Goal: Information Seeking & Learning: Check status

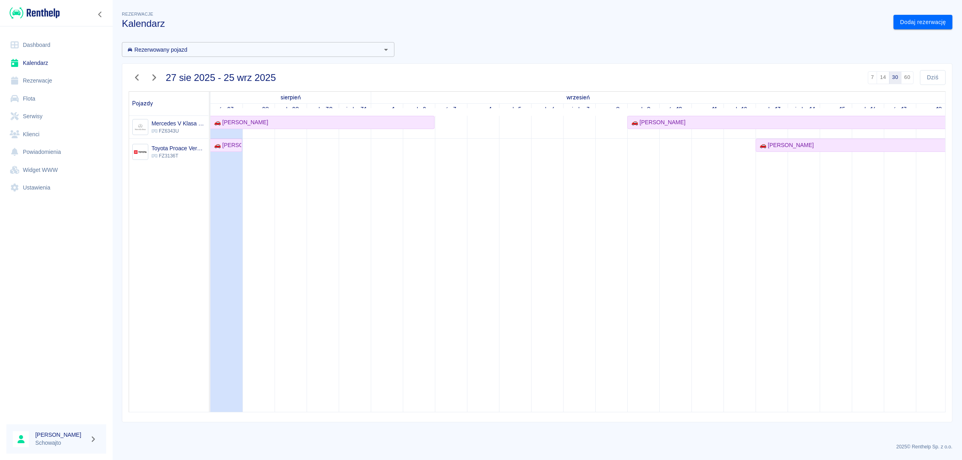
click at [38, 137] on link "Klienci" at bounding box center [56, 134] width 100 height 18
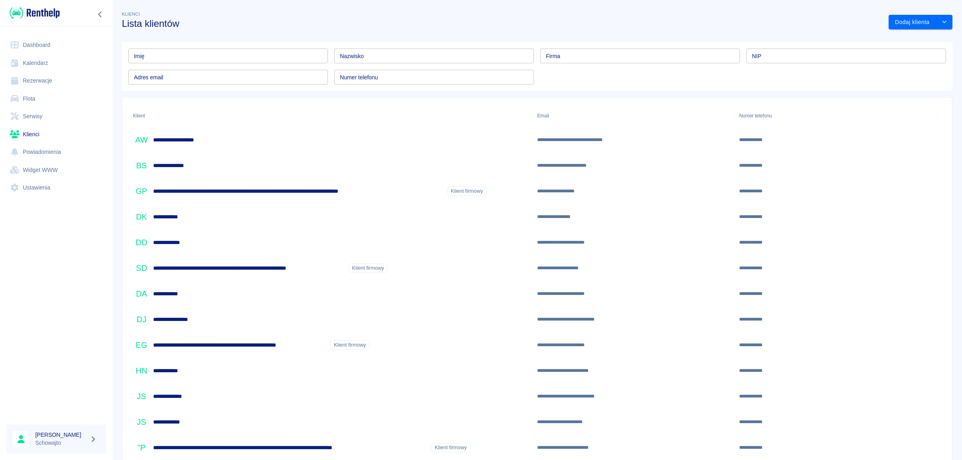
click at [194, 55] on input "Imię" at bounding box center [228, 55] width 200 height 15
click at [432, 56] on input "Nazwisko" at bounding box center [434, 55] width 200 height 15
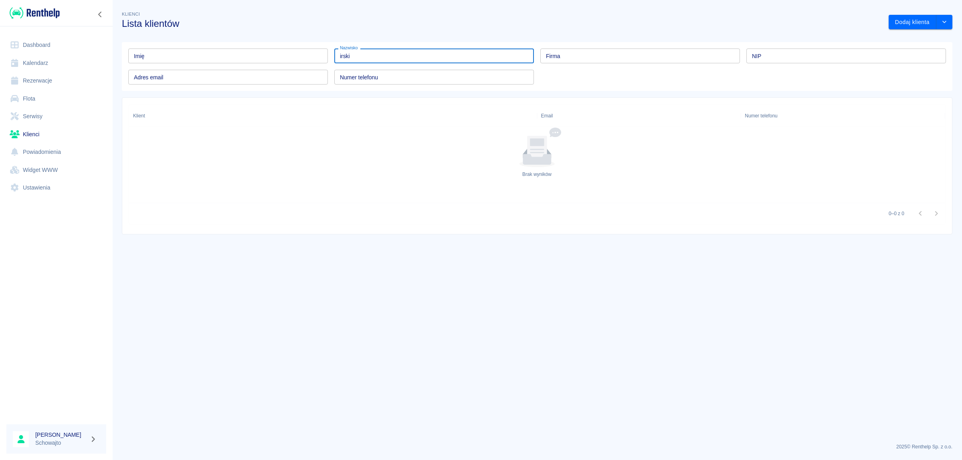
drag, startPoint x: 395, startPoint y: 54, endPoint x: 311, endPoint y: 49, distance: 84.7
click at [311, 49] on div "Imię Imię Nazwisko irski Nazwisko Firma Firma NIP NIP Adres email Adres email N…" at bounding box center [534, 63] width 824 height 42
click at [375, 59] on input "irski" at bounding box center [434, 55] width 200 height 15
click at [375, 56] on input "irski" at bounding box center [434, 55] width 200 height 15
type input "i"
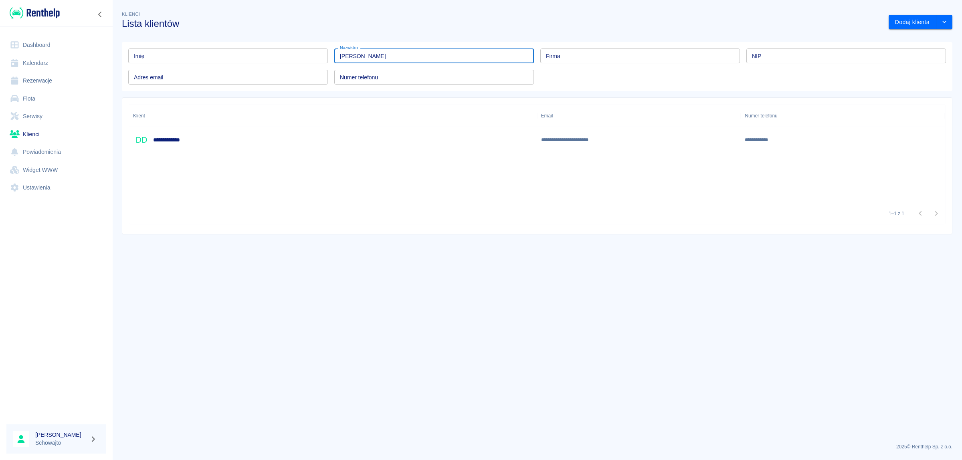
type input "[PERSON_NAME]"
click at [176, 141] on h6 "**********" at bounding box center [171, 140] width 37 height 8
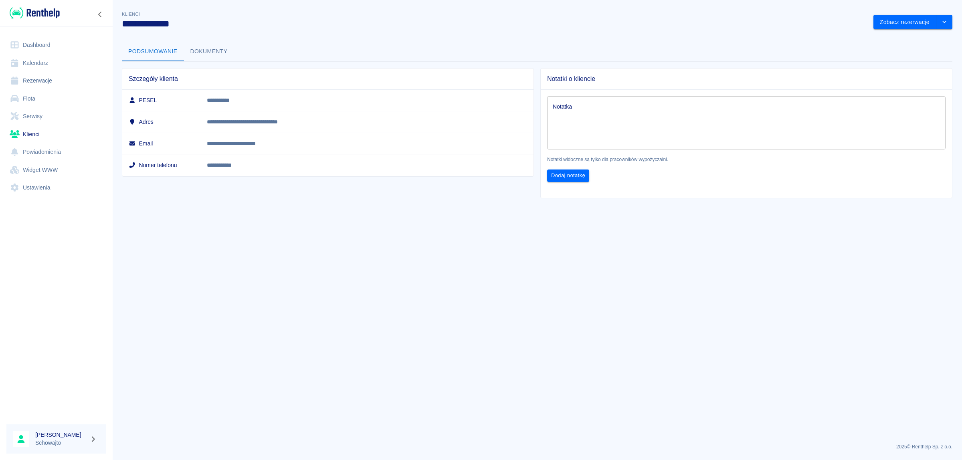
click at [214, 48] on button "Dokumenty" at bounding box center [209, 51] width 50 height 19
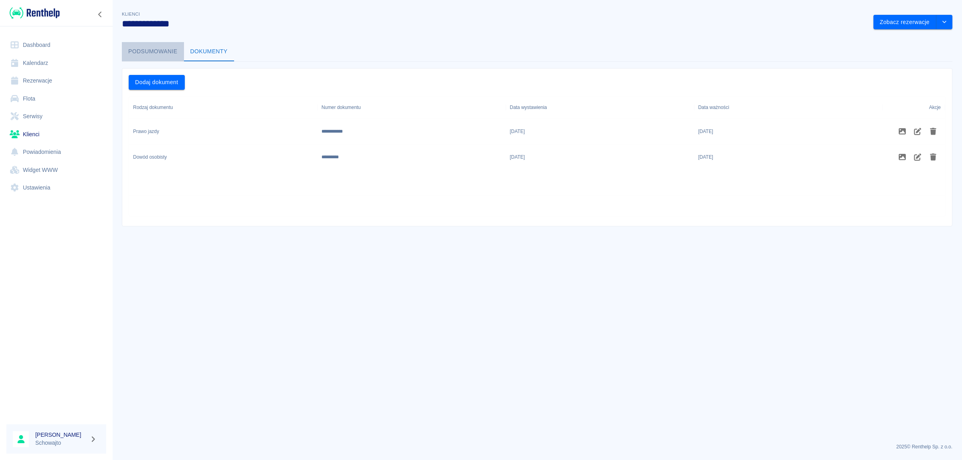
click at [161, 52] on button "Podsumowanie" at bounding box center [153, 51] width 62 height 19
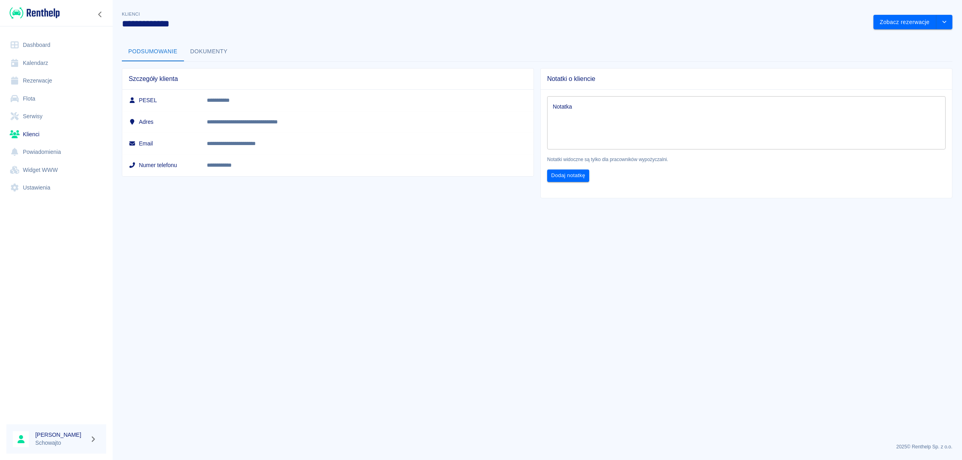
click at [50, 79] on link "Rezerwacje" at bounding box center [56, 81] width 100 height 18
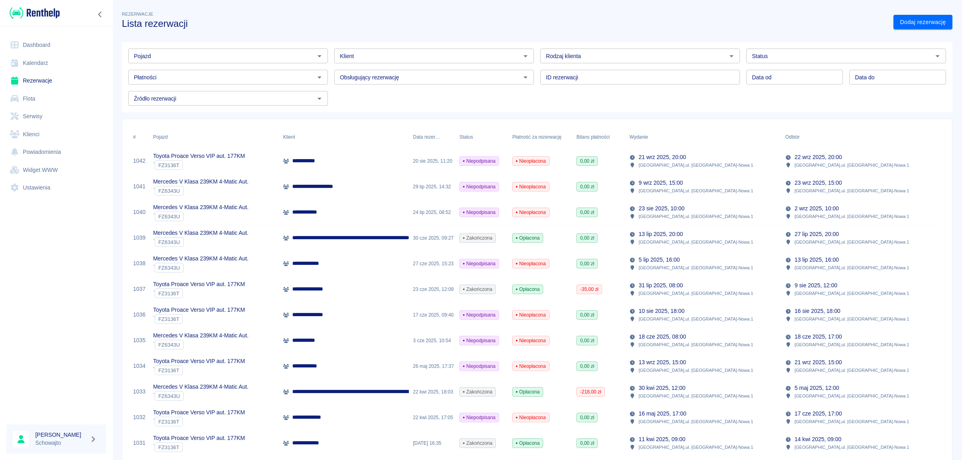
click at [53, 59] on link "Kalendarz" at bounding box center [56, 63] width 100 height 18
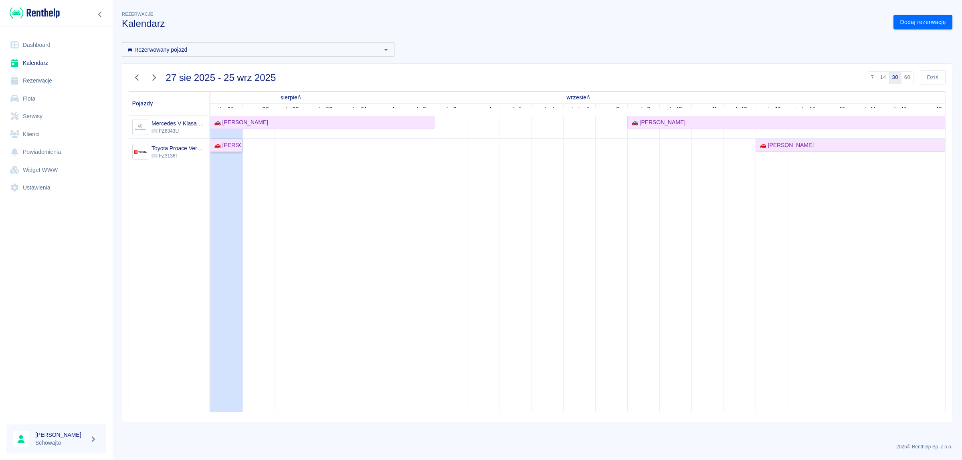
click at [218, 145] on div "🚗 [PERSON_NAME]" at bounding box center [226, 145] width 30 height 8
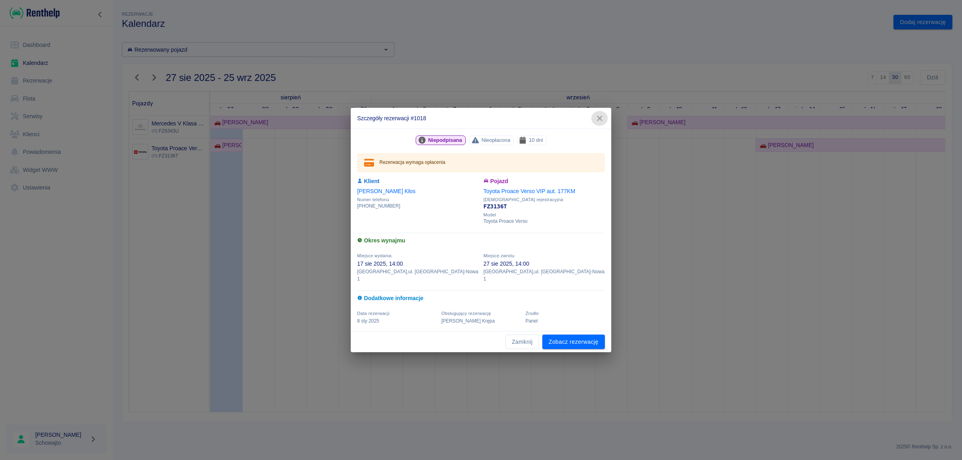
click at [603, 121] on icon "button" at bounding box center [599, 118] width 10 height 8
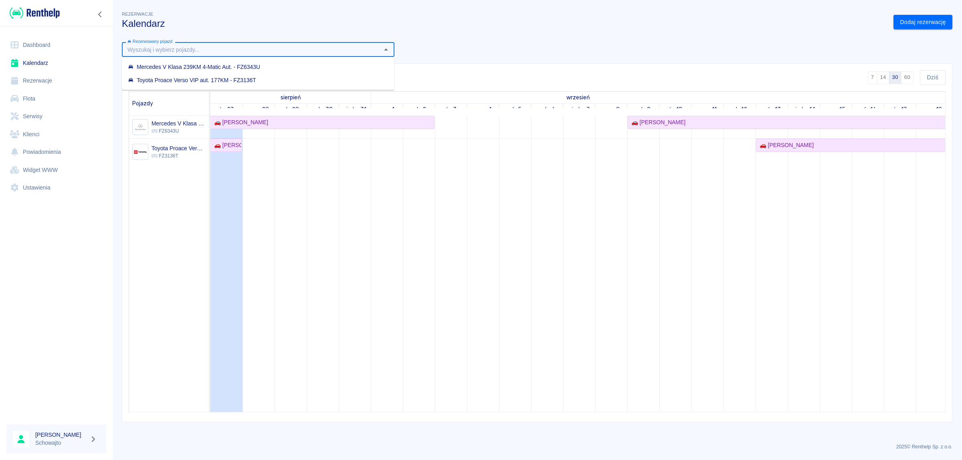
click at [174, 52] on input "Rezerwowany pojazd" at bounding box center [251, 49] width 254 height 10
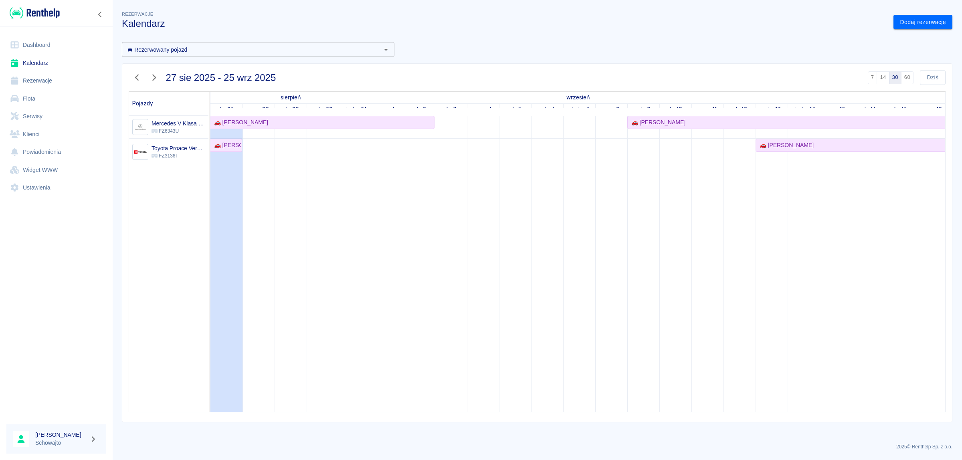
click at [507, 55] on div "Rezerwowany pojazd Rezerwowany pojazd 27 sie 2025 - 25 wrz 2025 7 14 30 60 Dziś…" at bounding box center [533, 229] width 837 height 387
click at [44, 134] on link "Klienci" at bounding box center [56, 134] width 100 height 18
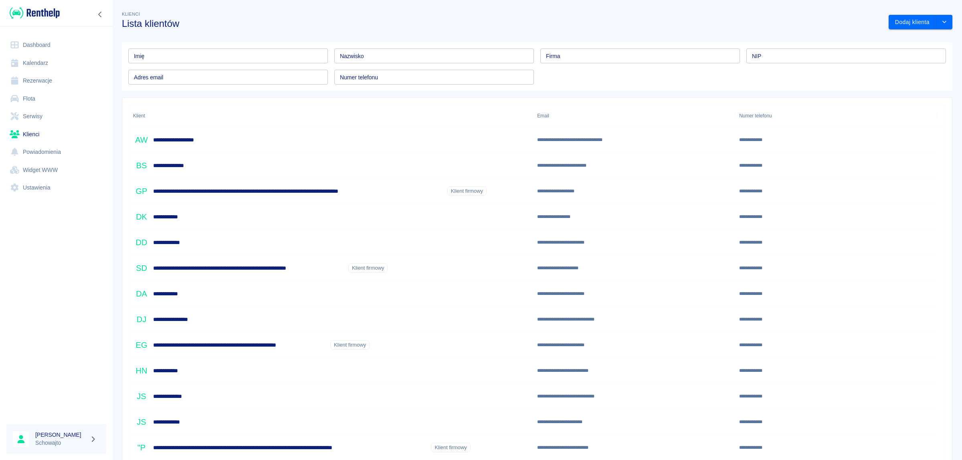
click at [459, 61] on input "Nazwisko" at bounding box center [434, 55] width 200 height 15
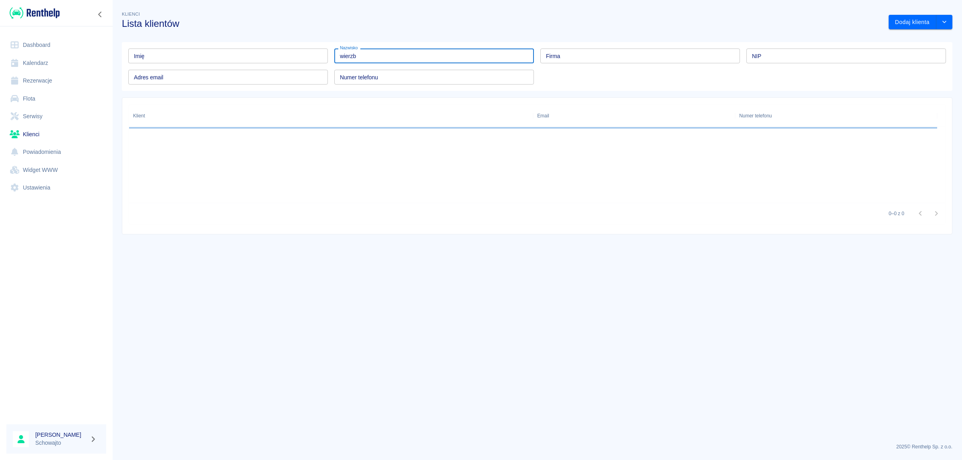
type input "wierzb"
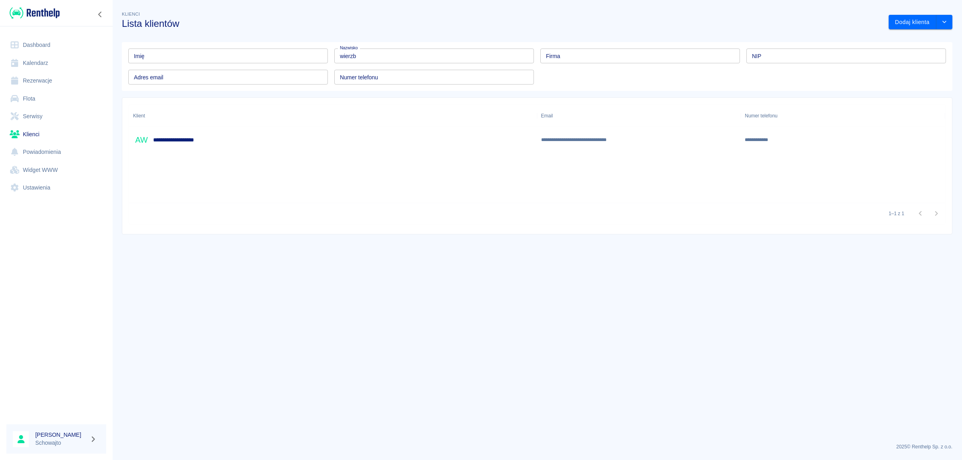
click at [197, 144] on div "**********" at bounding box center [168, 139] width 71 height 17
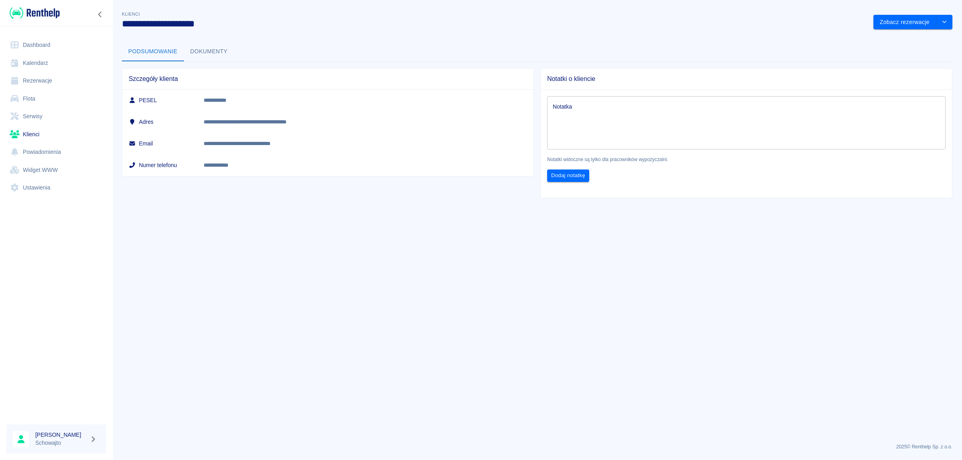
click at [63, 81] on link "Rezerwacje" at bounding box center [56, 81] width 100 height 18
click at [582, 76] on span "Notatki o kliencie" at bounding box center [746, 79] width 398 height 8
click at [197, 93] on td "PESEL" at bounding box center [159, 100] width 75 height 21
drag, startPoint x: 236, startPoint y: 133, endPoint x: 159, endPoint y: 127, distance: 76.4
click at [197, 133] on td "Email" at bounding box center [159, 144] width 75 height 22
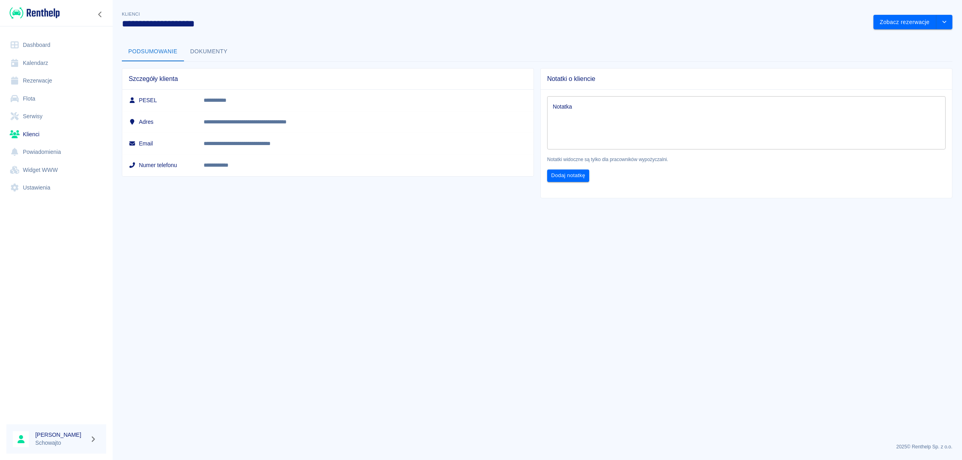
drag, startPoint x: 153, startPoint y: 125, endPoint x: 147, endPoint y: 117, distance: 10.3
click at [150, 121] on h6 "Adres" at bounding box center [160, 122] width 62 height 8
click at [137, 85] on div "**********" at bounding box center [328, 122] width 412 height 109
click at [225, 49] on button "Dokumenty" at bounding box center [209, 51] width 50 height 19
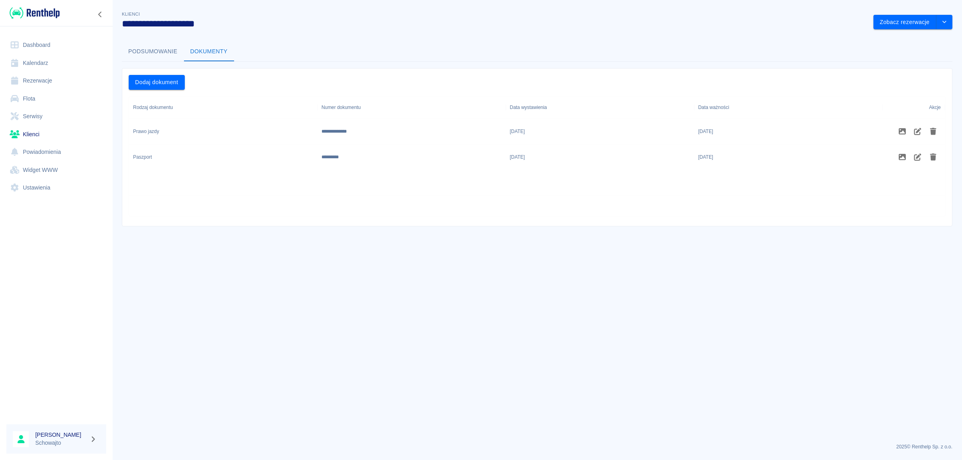
click at [155, 109] on div "Rodzaj dokumentu" at bounding box center [153, 107] width 40 height 22
click at [38, 80] on link "Rezerwacje" at bounding box center [56, 81] width 100 height 18
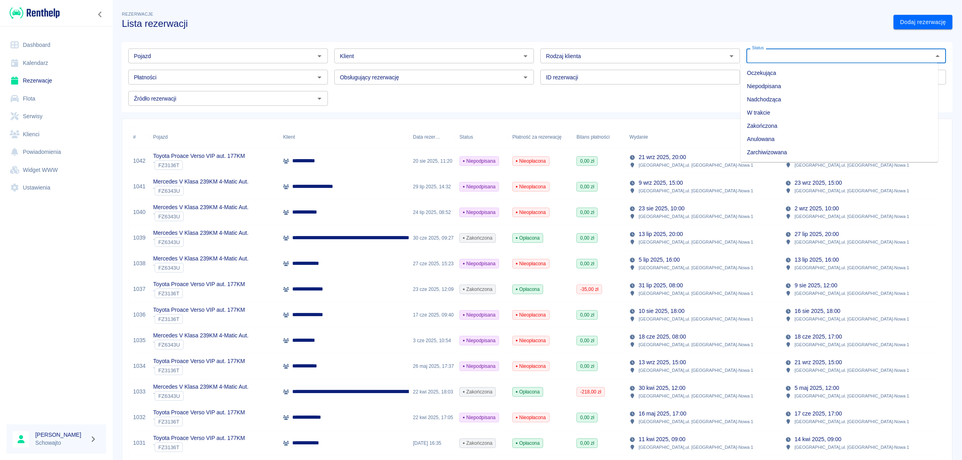
click at [803, 59] on input "Status" at bounding box center [840, 56] width 182 height 10
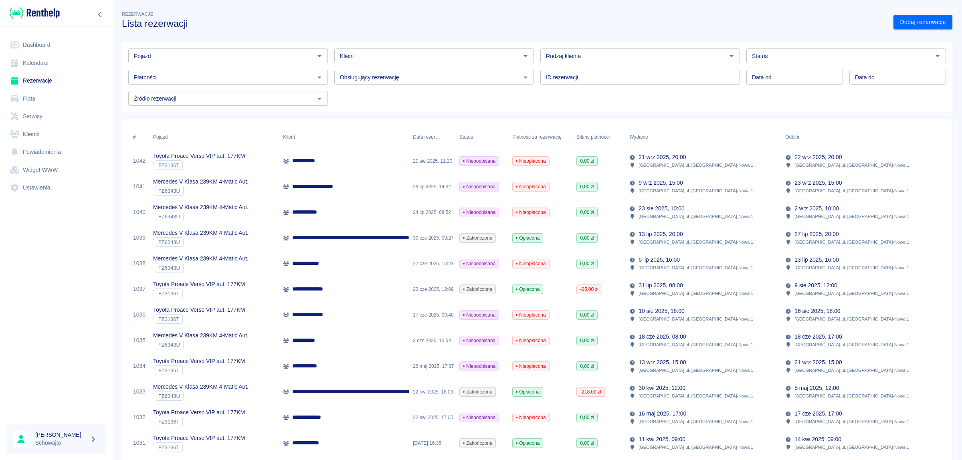
drag, startPoint x: 530, startPoint y: 105, endPoint x: 429, endPoint y: 72, distance: 106.3
click at [530, 105] on div "Pojazd Pojazd Klient Klient Rodzaj klienta Rodzaj klienta Status Status Płatnoś…" at bounding box center [534, 74] width 824 height 64
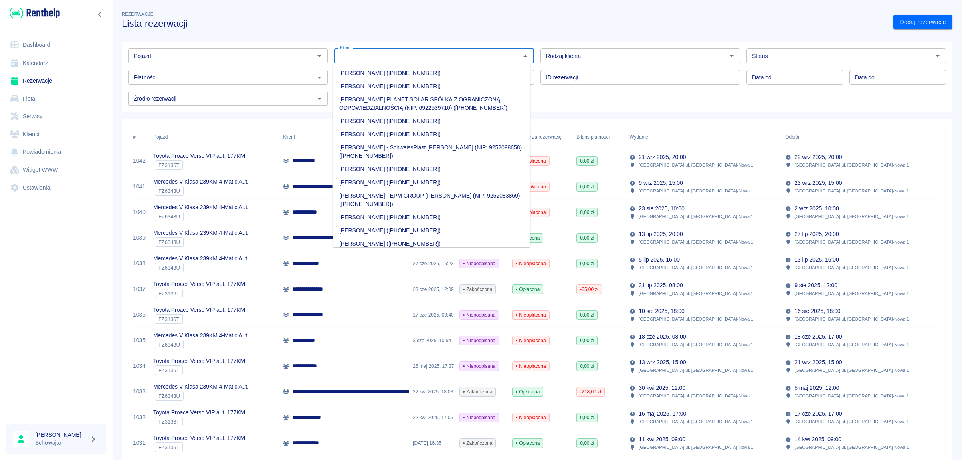
click at [369, 57] on input "Klient" at bounding box center [428, 56] width 182 height 10
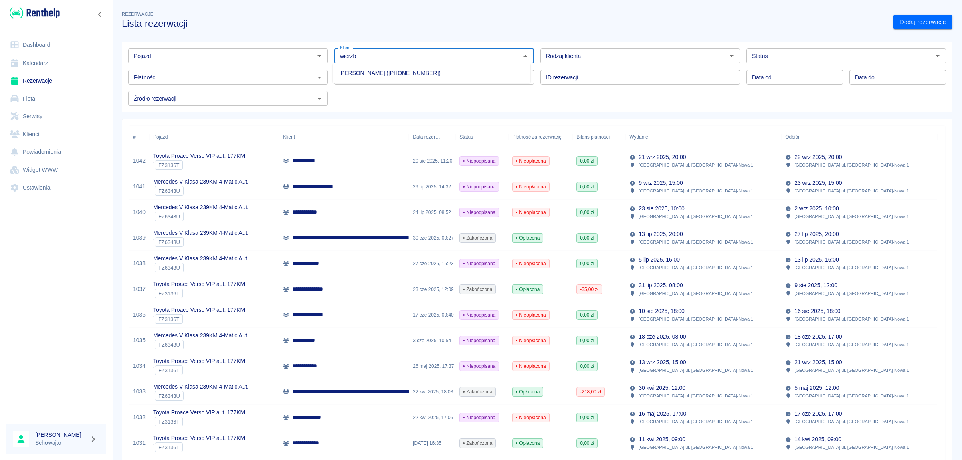
click at [375, 72] on li "[PERSON_NAME] ([PHONE_NUMBER])" at bounding box center [432, 73] width 198 height 13
type input "[PERSON_NAME] ([PHONE_NUMBER])"
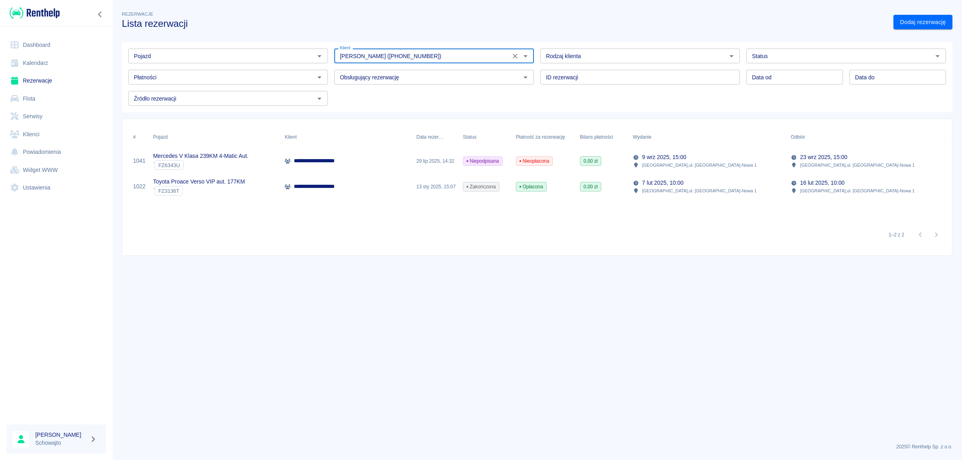
click at [241, 160] on p "Mercedes V Klasa 239KM 4-Matic Aut." at bounding box center [200, 156] width 95 height 8
click at [359, 186] on div "**********" at bounding box center [345, 187] width 131 height 26
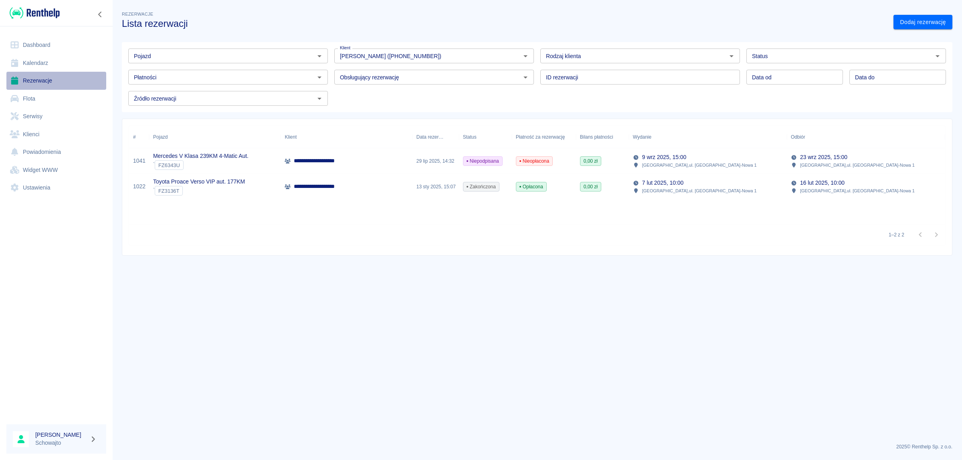
click at [59, 81] on link "Rezerwacje" at bounding box center [56, 81] width 100 height 18
click at [37, 79] on link "Rezerwacje" at bounding box center [56, 81] width 100 height 18
click at [99, 17] on icon "Zwiń nawigację" at bounding box center [100, 14] width 8 height 6
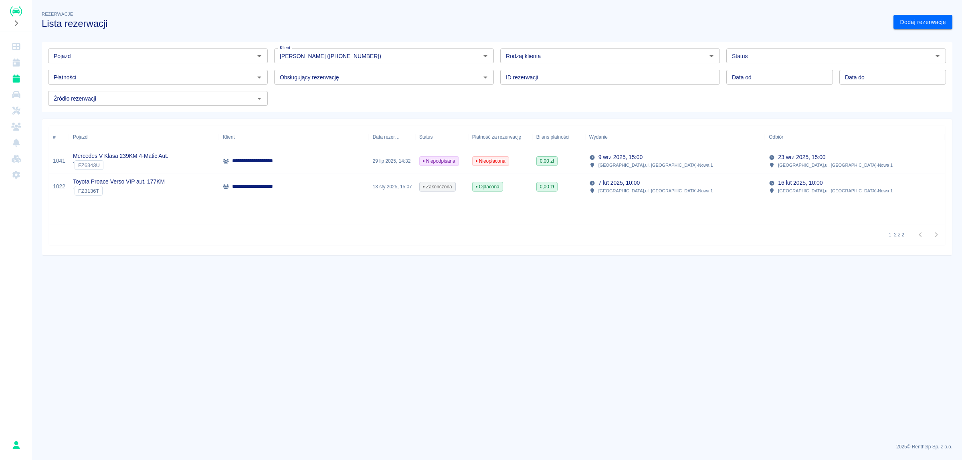
click at [21, 26] on div at bounding box center [16, 17] width 12 height 22
click at [17, 25] on icon "Rozwiń nawigację" at bounding box center [16, 23] width 8 height 6
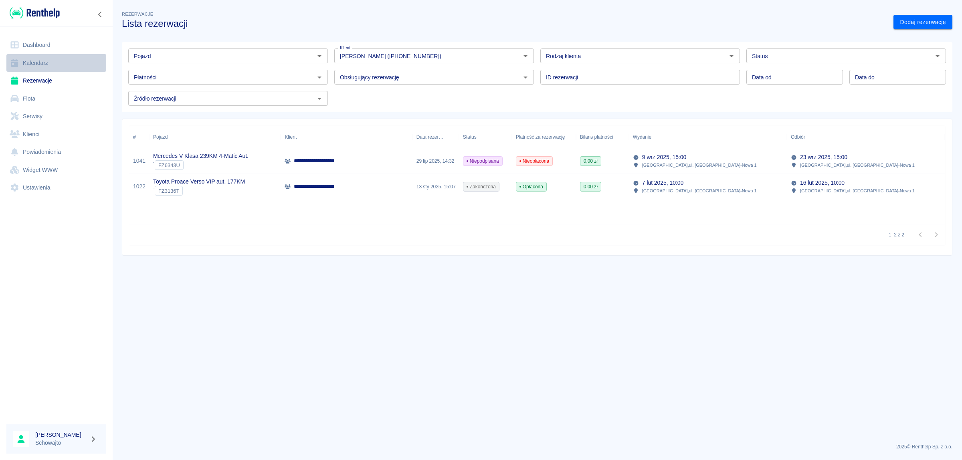
click at [45, 64] on link "Kalendarz" at bounding box center [56, 63] width 100 height 18
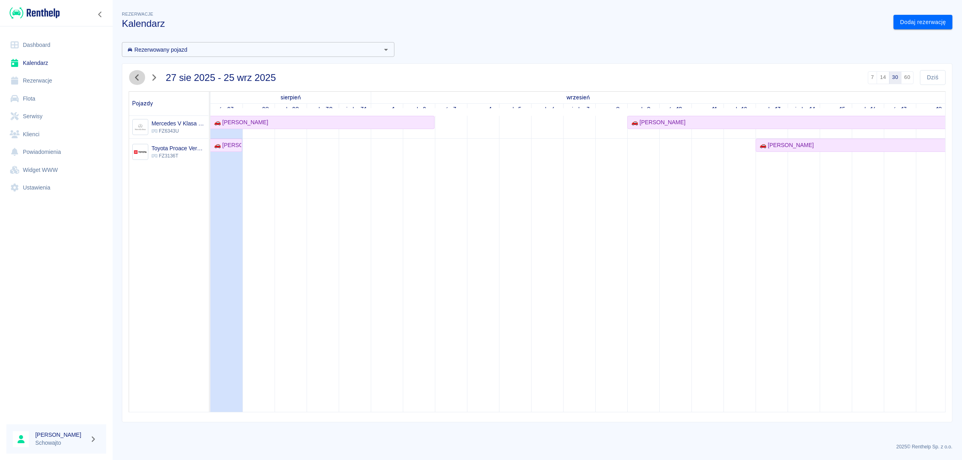
click at [139, 81] on icon "button" at bounding box center [137, 77] width 10 height 8
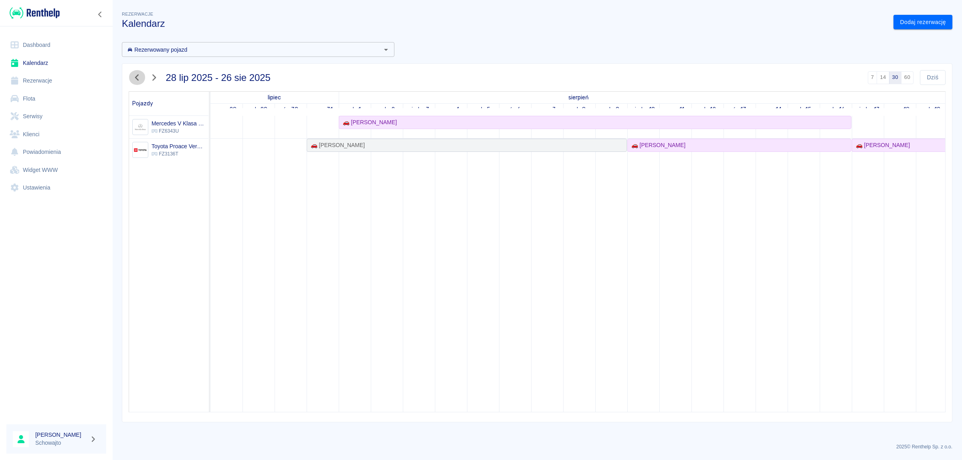
click at [139, 81] on icon "button" at bounding box center [137, 77] width 10 height 8
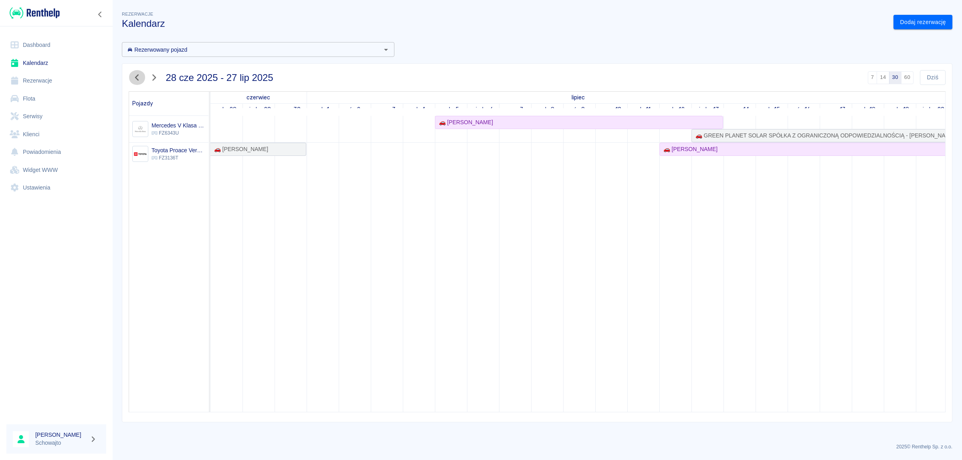
click at [139, 81] on icon "button" at bounding box center [137, 77] width 10 height 8
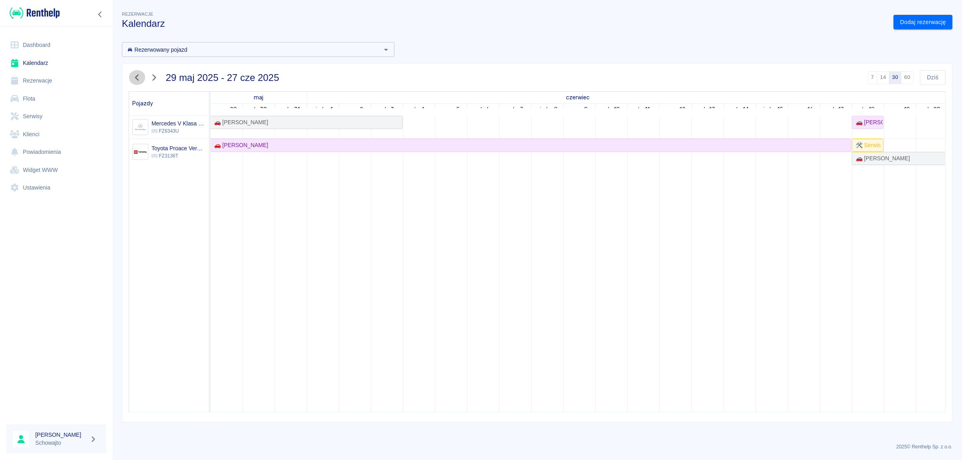
click at [139, 81] on icon "button" at bounding box center [137, 77] width 10 height 8
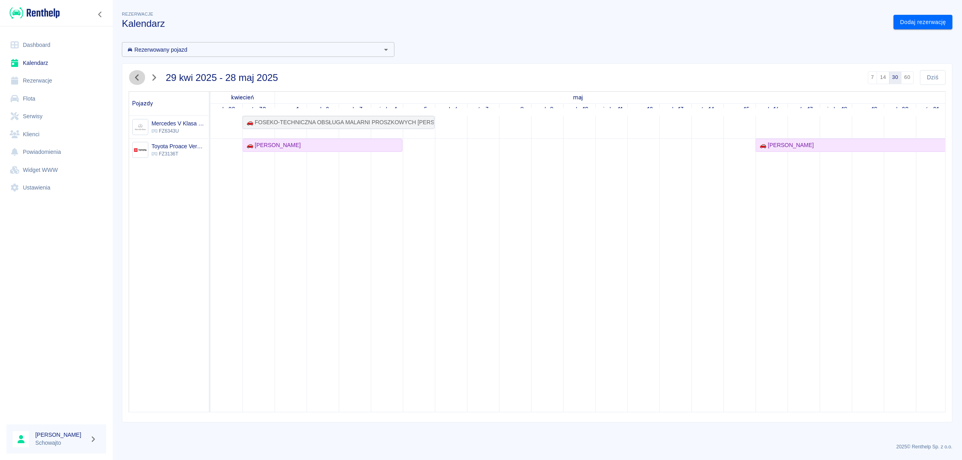
click at [139, 81] on icon "button" at bounding box center [137, 77] width 10 height 8
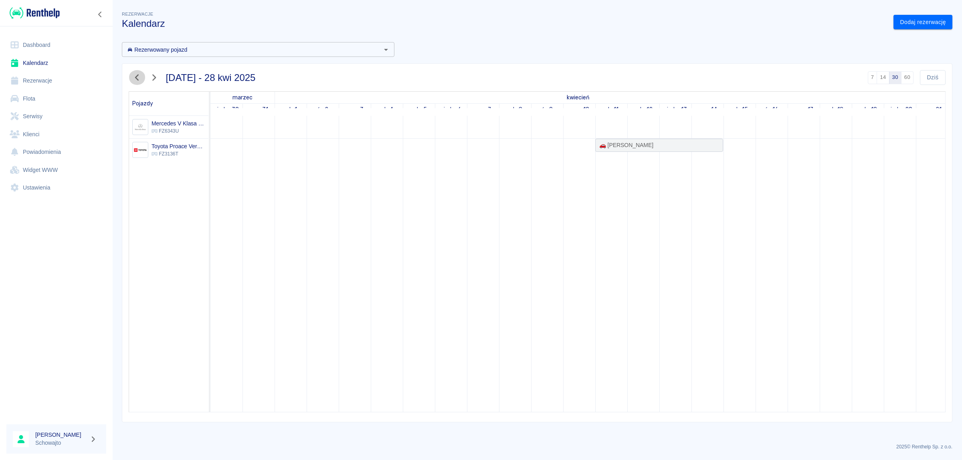
click at [139, 81] on icon "button" at bounding box center [137, 77] width 10 height 8
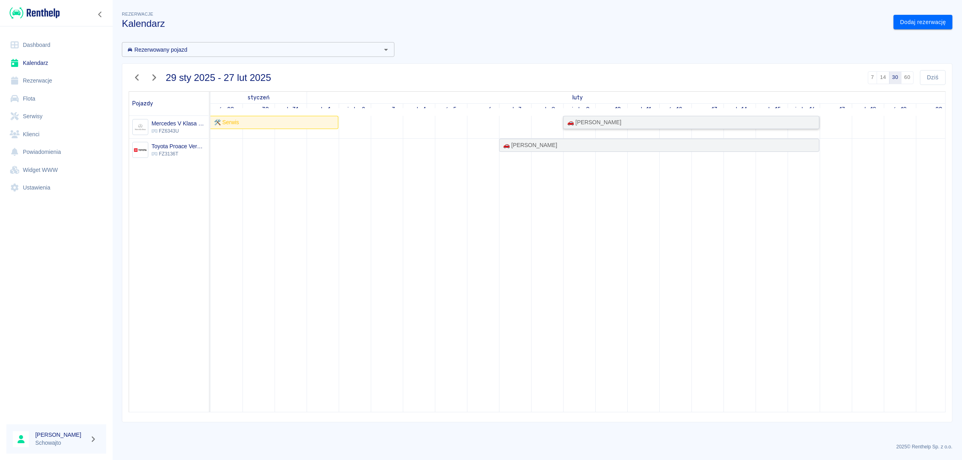
click at [613, 123] on div "🚗 [PERSON_NAME]" at bounding box center [592, 122] width 57 height 8
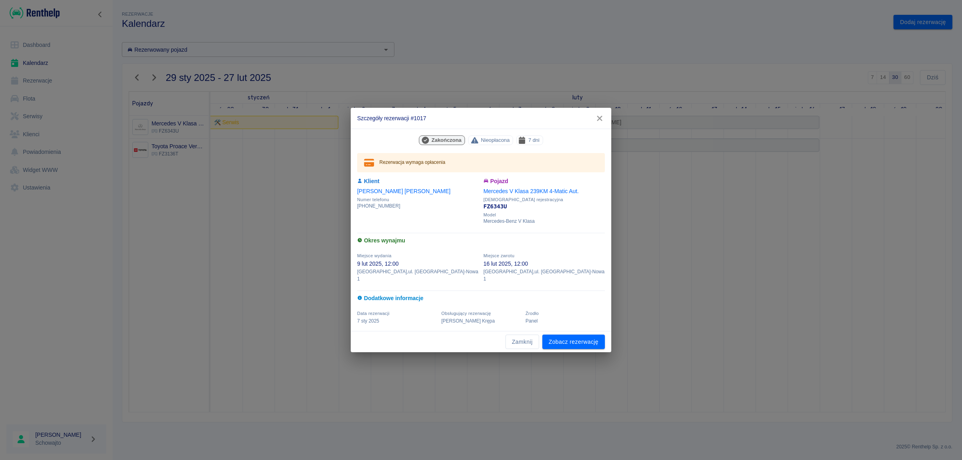
click at [597, 121] on icon "button" at bounding box center [599, 118] width 10 height 8
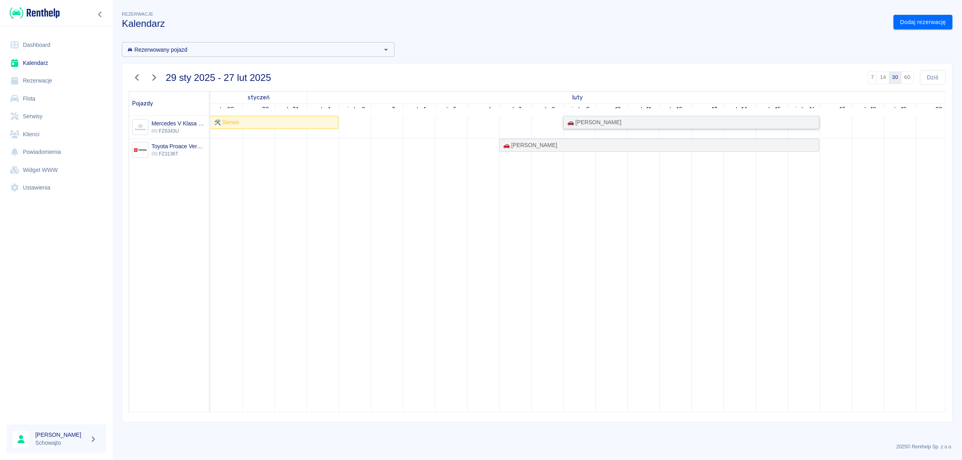
click at [619, 123] on div "🚗 [PERSON_NAME]" at bounding box center [691, 122] width 254 height 8
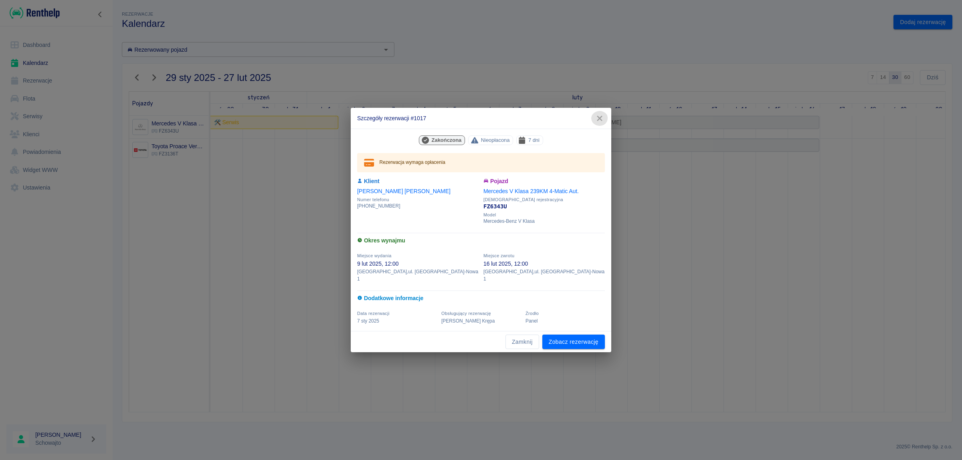
click at [598, 119] on icon "button" at bounding box center [599, 118] width 10 height 8
